Goal: Task Accomplishment & Management: Manage account settings

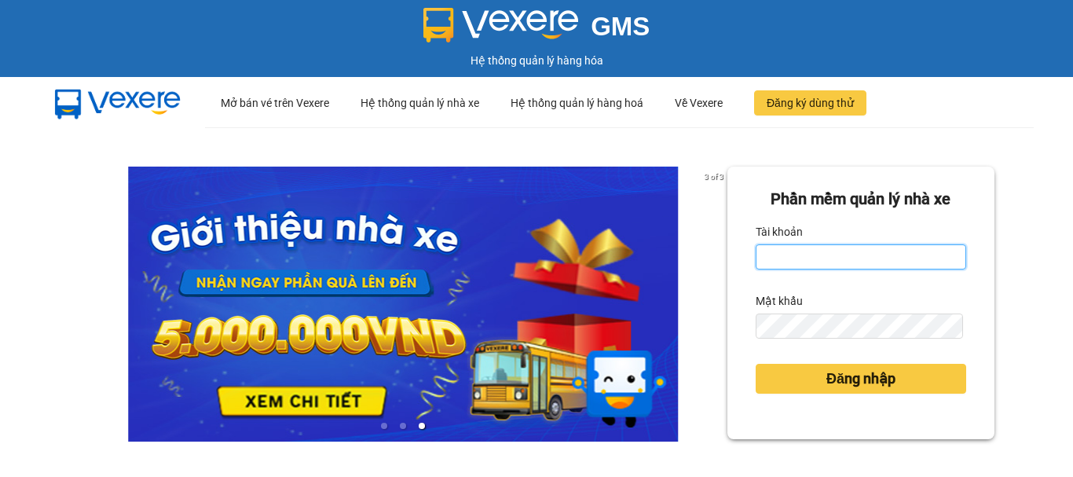
click at [906, 250] on input "Tài khoản" at bounding box center [861, 256] width 210 height 25
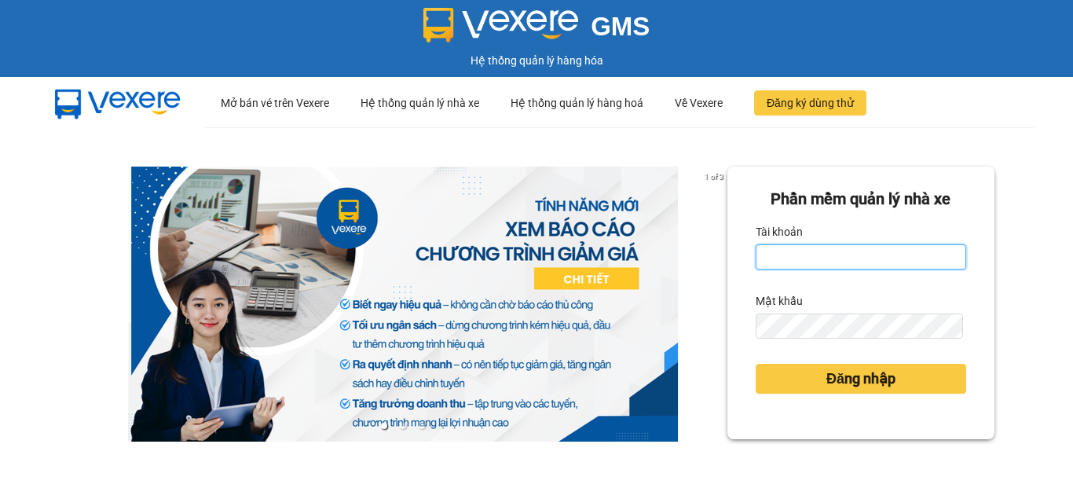
type input "van0584642557.vinhquang"
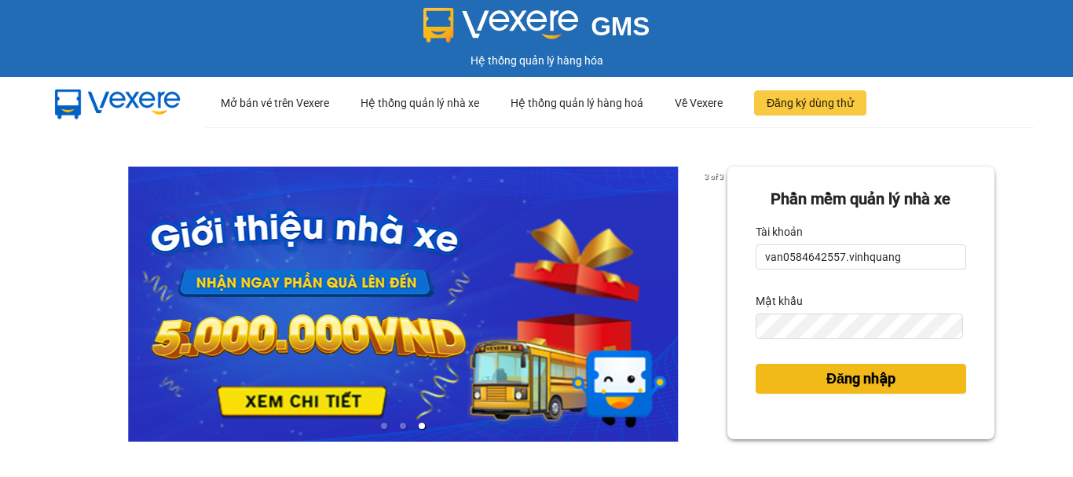
click at [847, 387] on span "Đăng nhập" at bounding box center [860, 379] width 69 height 22
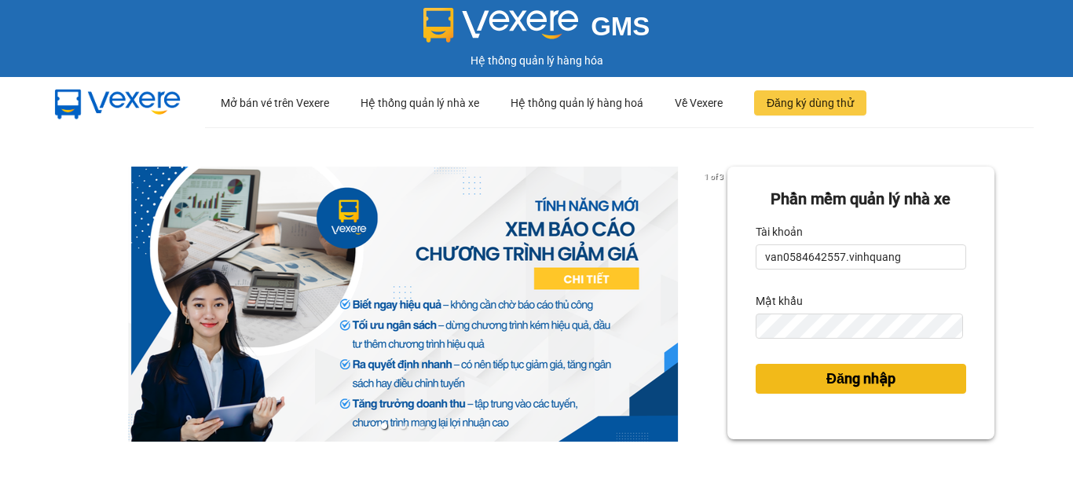
click at [862, 382] on span "Đăng nhập" at bounding box center [860, 379] width 69 height 22
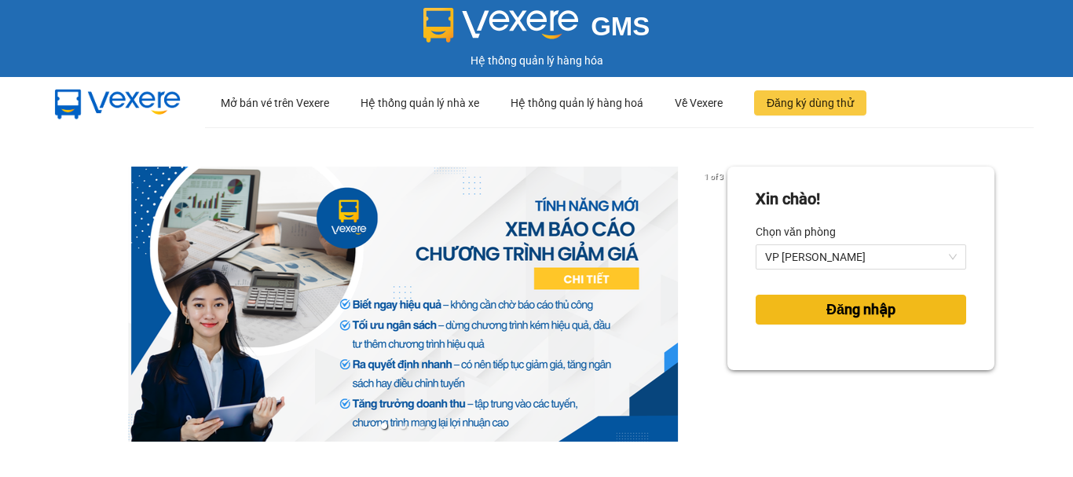
click at [838, 306] on span "Đăng nhập" at bounding box center [860, 309] width 69 height 22
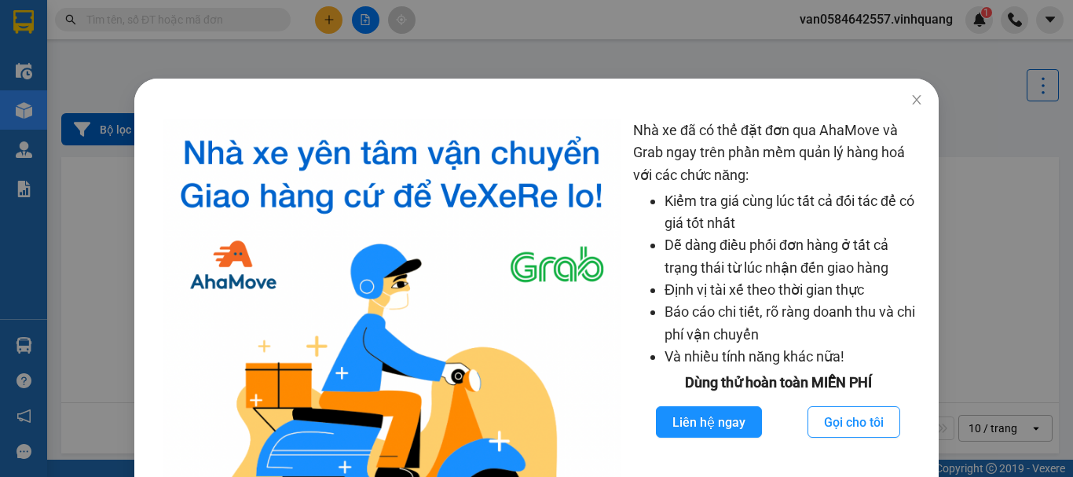
scroll to position [128, 0]
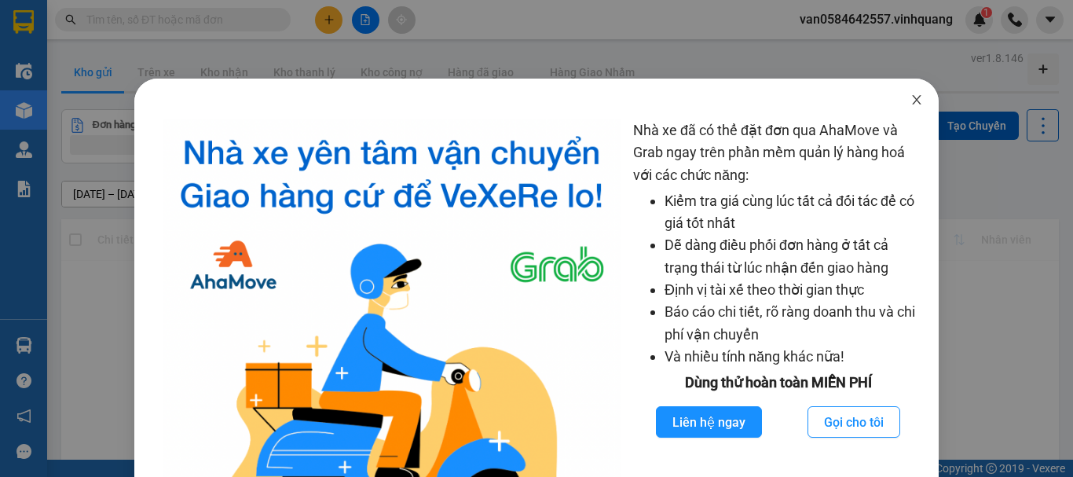
click at [913, 103] on span "Close" at bounding box center [917, 101] width 44 height 44
